Goal: Task Accomplishment & Management: Manage account settings

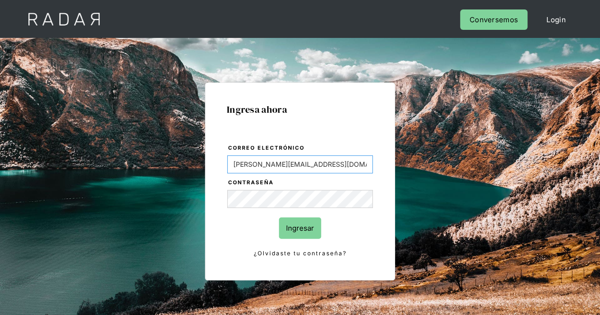
drag, startPoint x: 318, startPoint y: 165, endPoint x: 94, endPoint y: 165, distance: 224.2
click at [94, 165] on div "Ingresa ahora Correo electrónico Evans@prontopaga.com Contraseña Ingresar ¿Olvi…" at bounding box center [300, 213] width 446 height 295
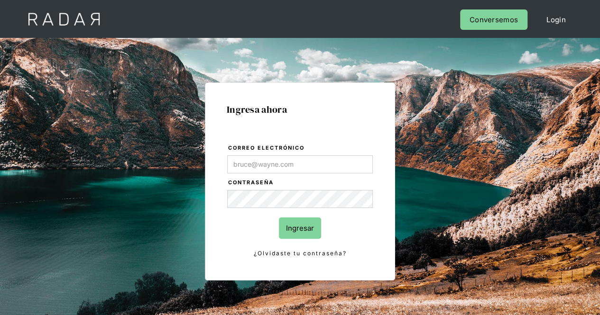
click at [184, 205] on div "Ingresa ahora Correo electrónico Contraseña Ingresar ¿Olvidaste tu contraseña? …" at bounding box center [300, 213] width 446 height 295
click at [97, 199] on div "Ingresa ahora Correo electrónico Contraseña Ingresar ¿Olvidaste tu contraseña? …" at bounding box center [300, 213] width 446 height 295
type input "[PERSON_NAME][EMAIL_ADDRESS][PERSON_NAME][DOMAIN_NAME]"
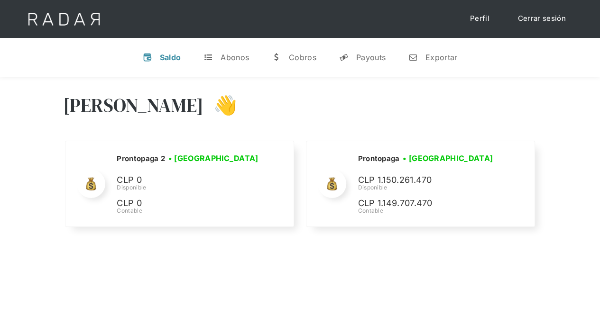
click at [134, 270] on div "[PERSON_NAME] 👋 Cargando tus cuentas... Nombre de la empresa • [GEOGRAPHIC_DATA…" at bounding box center [300, 234] width 600 height 315
drag, startPoint x: 530, startPoint y: 17, endPoint x: 526, endPoint y: 12, distance: 6.4
click at [530, 17] on link "Cerrar sesión" at bounding box center [541, 18] width 67 height 18
